Goal: Share content

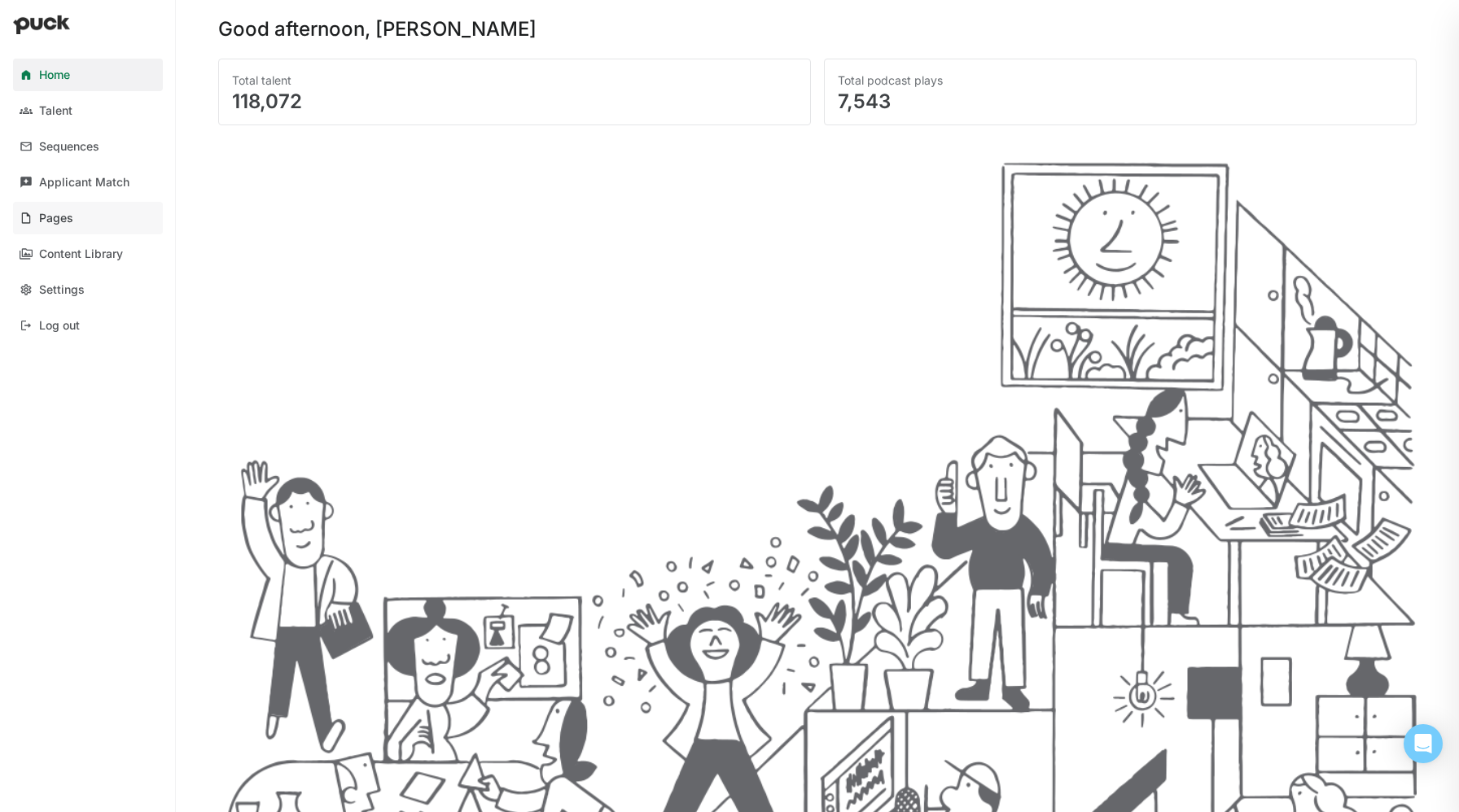
click at [99, 223] on link "Pages" at bounding box center [88, 218] width 150 height 32
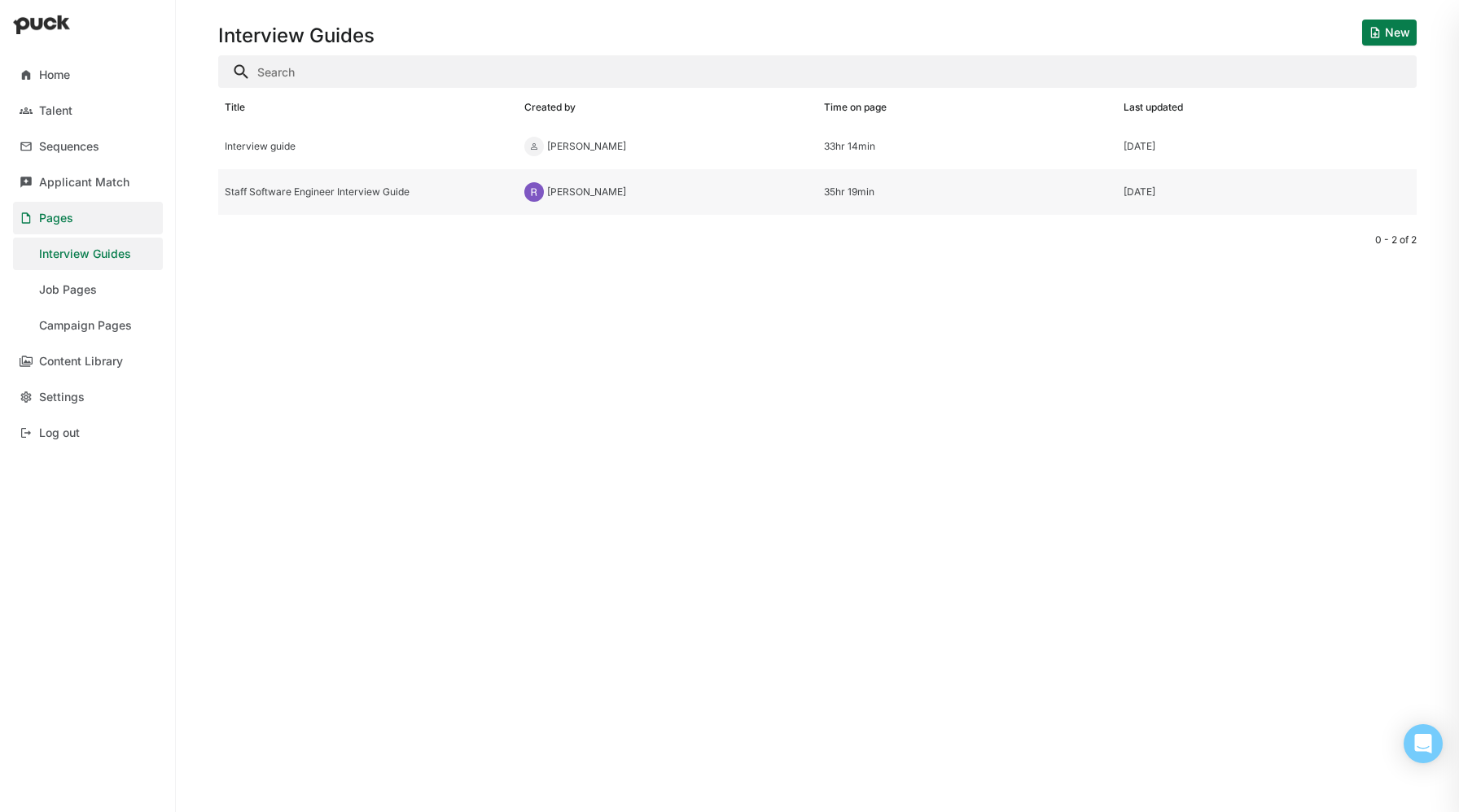
click at [383, 196] on div "Staff Software Engineer Interview Guide" at bounding box center [368, 192] width 287 height 11
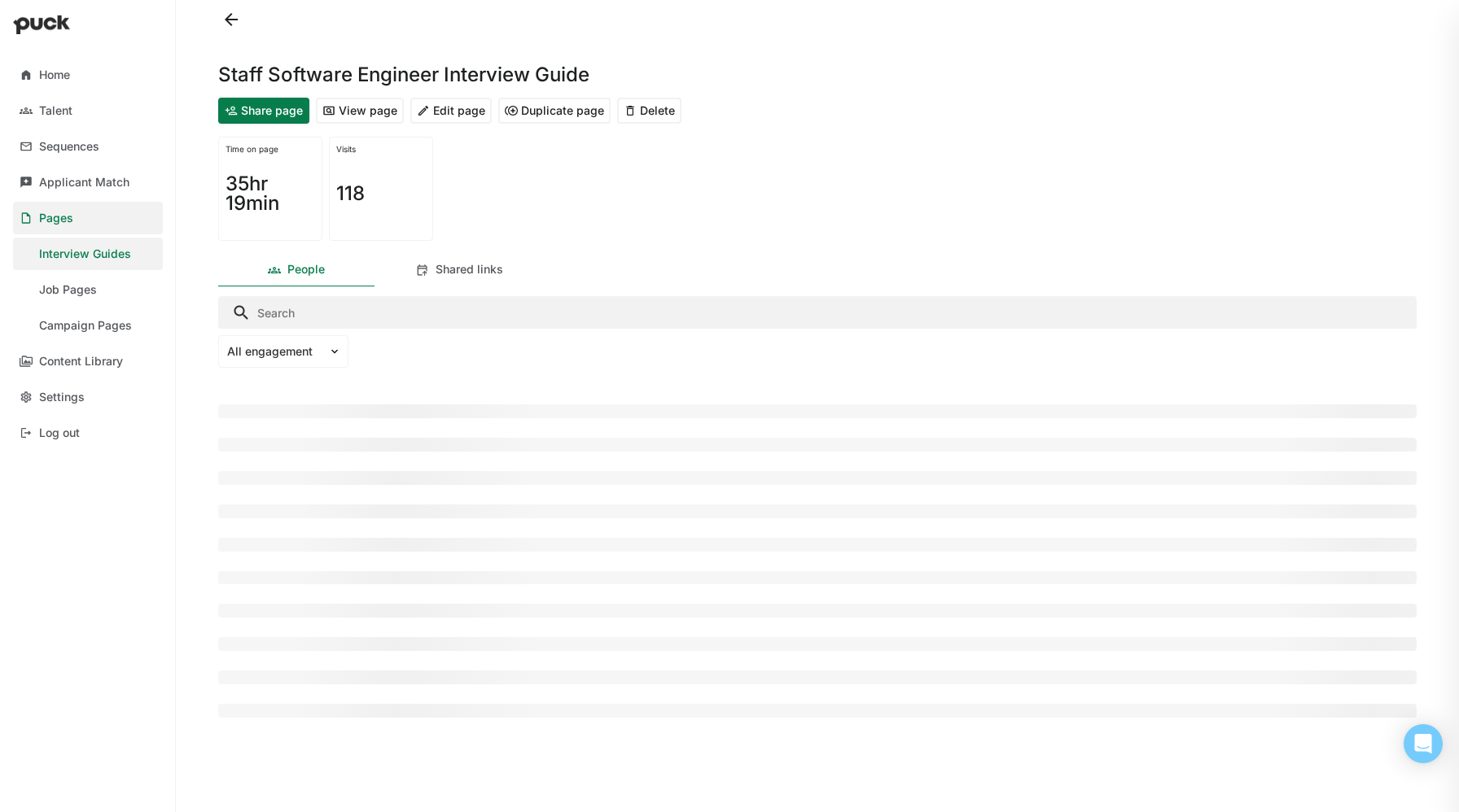
click at [282, 105] on button "Share page" at bounding box center [263, 111] width 92 height 26
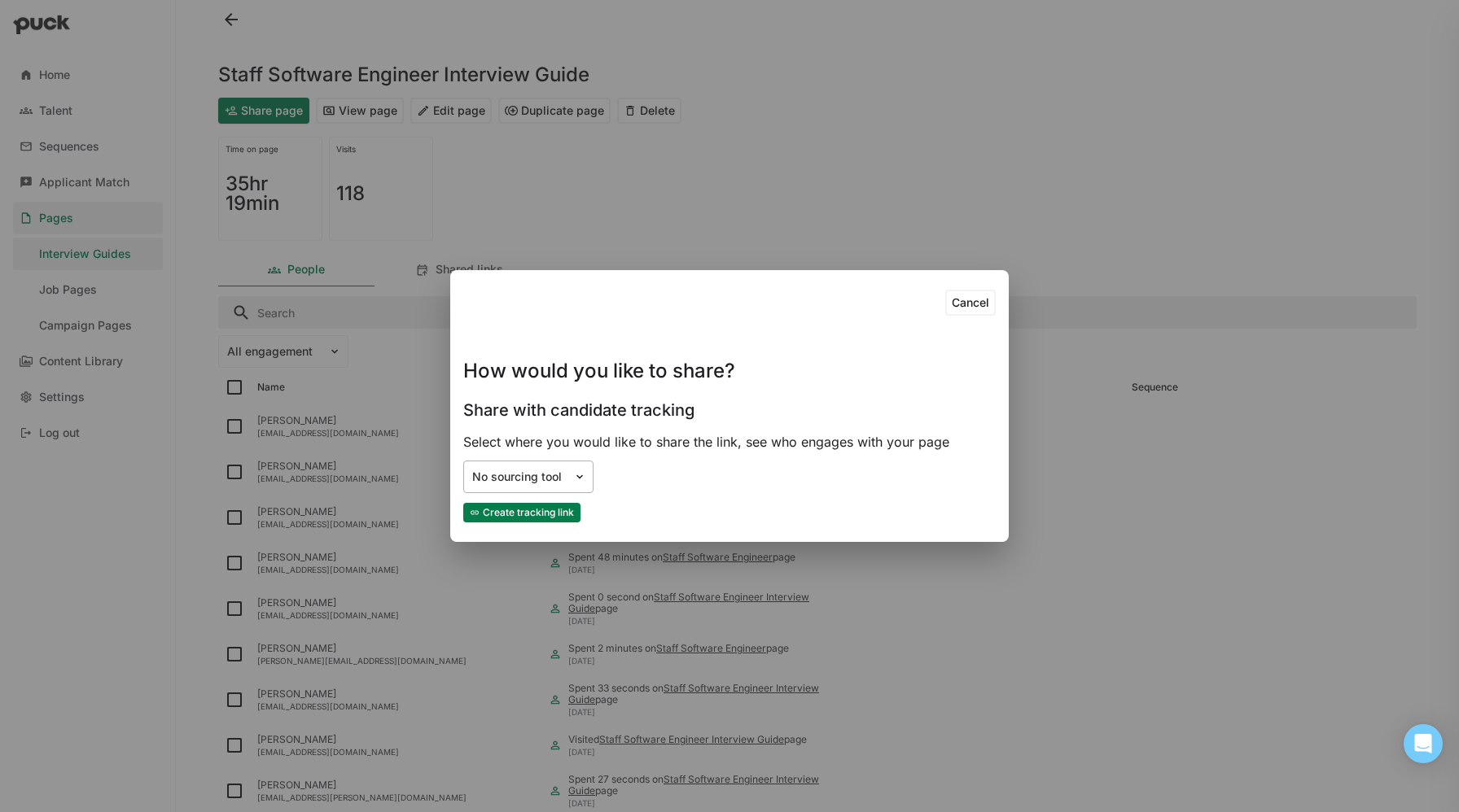
click at [574, 469] on div at bounding box center [583, 477] width 19 height 30
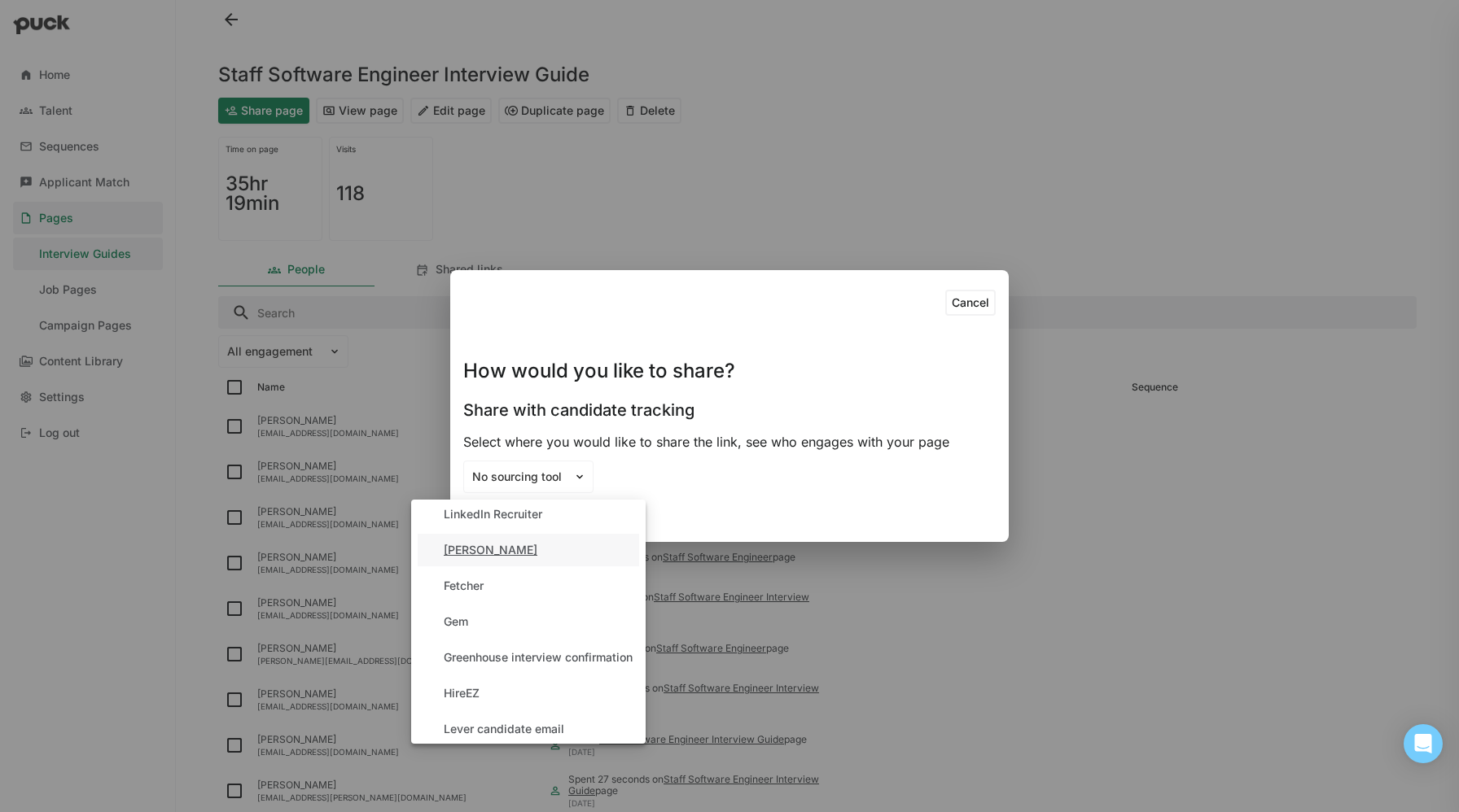
scroll to position [159, 0]
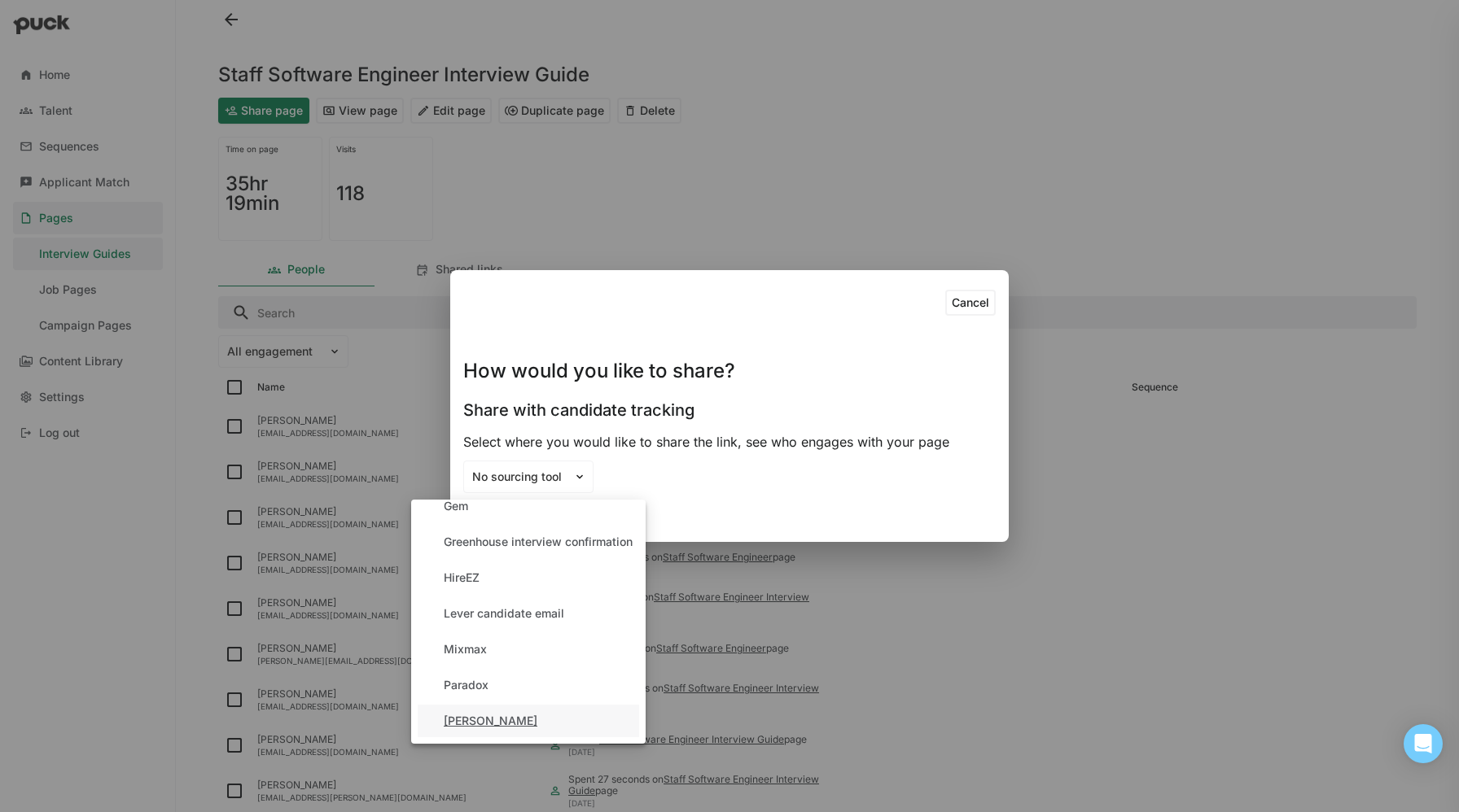
click at [506, 708] on div "[PERSON_NAME]" at bounding box center [528, 721] width 221 height 32
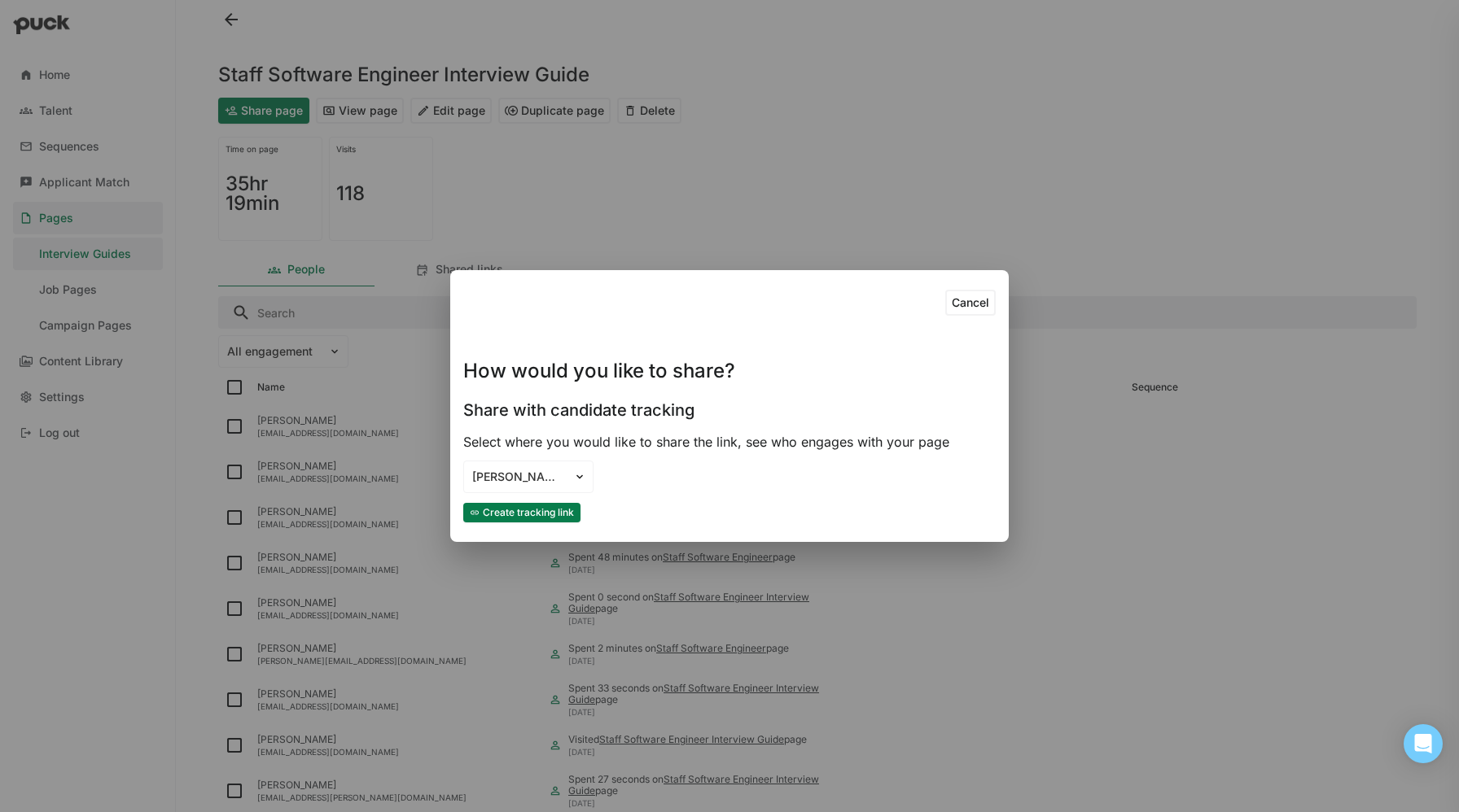
click at [976, 300] on button "Cancel" at bounding box center [970, 303] width 51 height 26
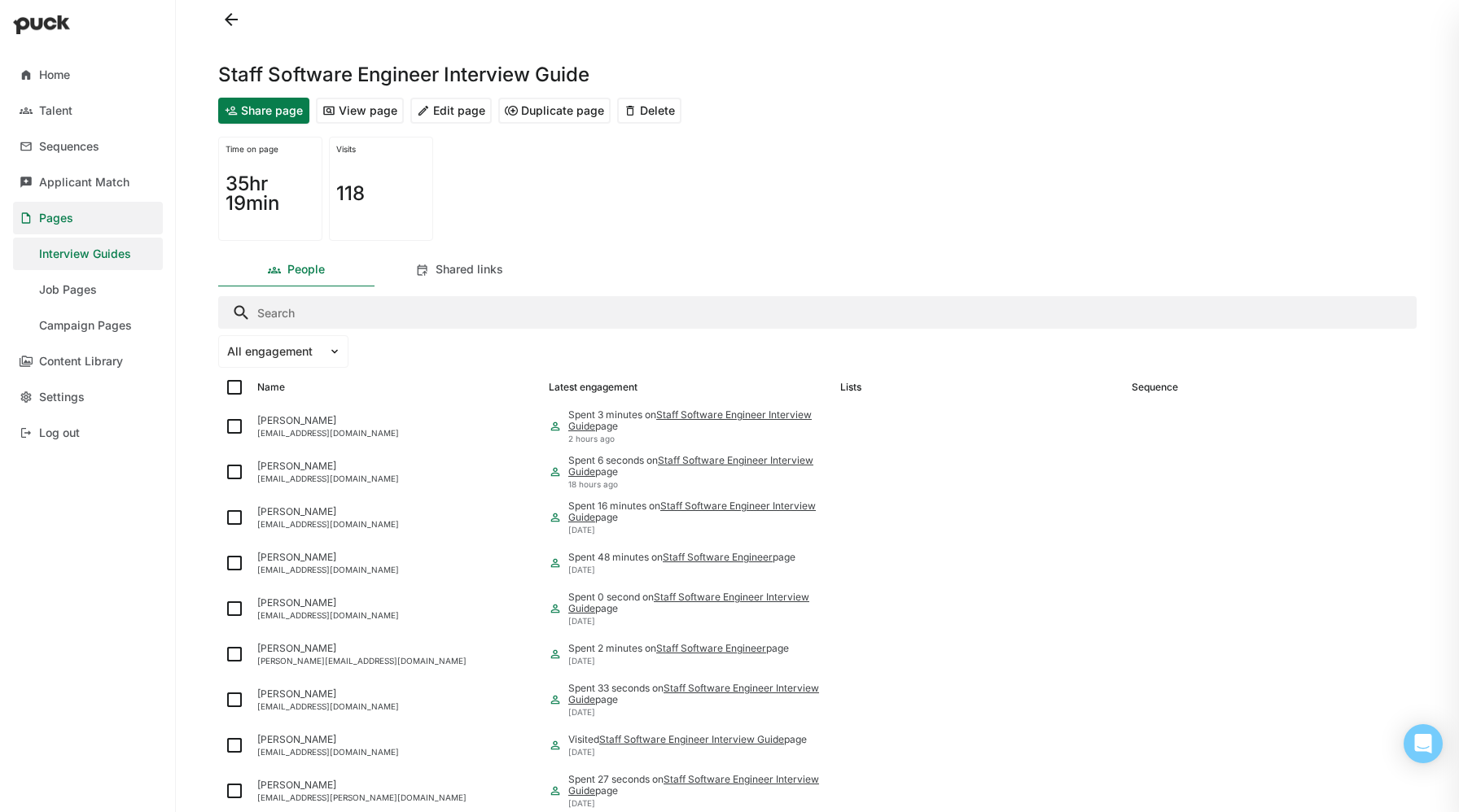
click at [364, 99] on button "View page" at bounding box center [359, 111] width 88 height 26
